Goal: Task Accomplishment & Management: Manage account settings

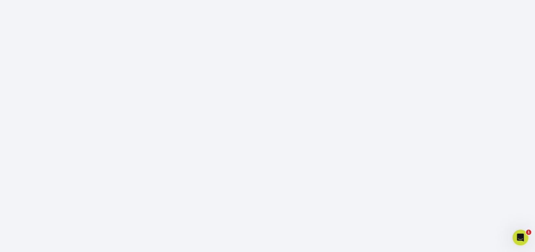
scroll to position [82, 0]
click at [522, 239] on icon "Open Intercom Messenger" at bounding box center [519, 237] width 11 height 11
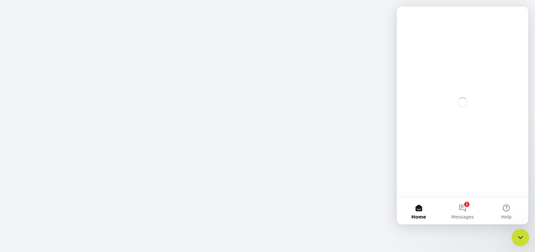
scroll to position [0, 0]
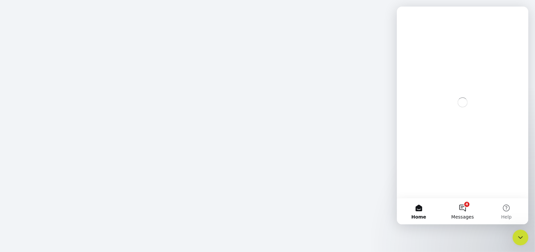
click at [467, 213] on button "4 Messages" at bounding box center [462, 211] width 44 height 26
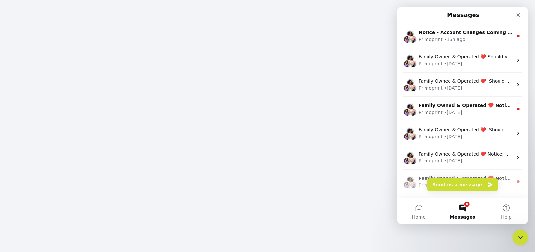
click at [469, 215] on span "Messages" at bounding box center [461, 217] width 25 height 5
click at [518, 15] on icon "Close" at bounding box center [517, 14] width 5 height 5
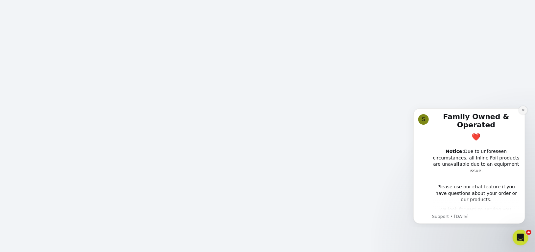
click at [522, 111] on icon "Dismiss notification" at bounding box center [523, 110] width 4 height 4
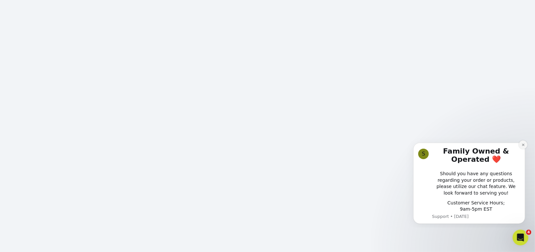
click at [521, 146] on icon "Dismiss notification" at bounding box center [523, 145] width 4 height 4
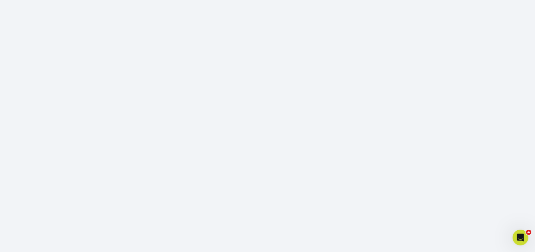
scroll to position [122, 0]
